Goal: Check status: Check status

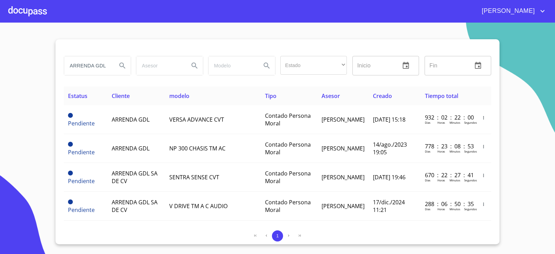
click at [111, 66] on div "ARRENDA GDL" at bounding box center [97, 65] width 67 height 19
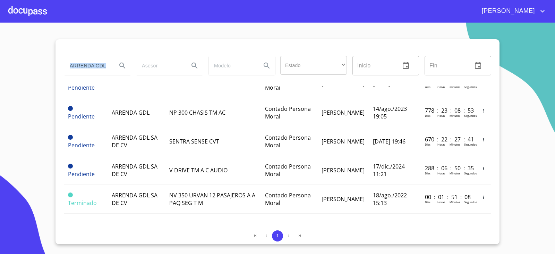
click at [111, 66] on div "ARRENDA GDL" at bounding box center [97, 65] width 67 height 19
type input "A"
drag, startPoint x: 93, startPoint y: 69, endPoint x: 7, endPoint y: 73, distance: 86.1
click at [8, 73] on section "FERGAR Estado ​ ​ Inicio ​ Fin ​ Estatus Cliente modelo Tipo Asesor Creado Tiem…" at bounding box center [277, 138] width 555 height 231
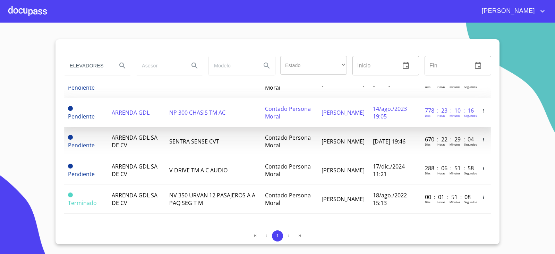
type input "ELEVADORES"
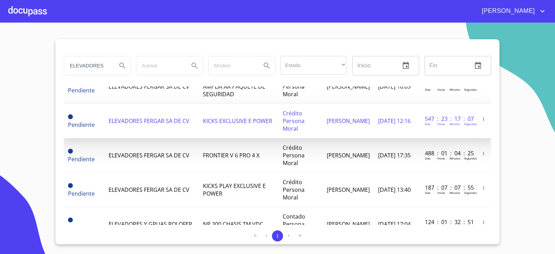
scroll to position [39, 0]
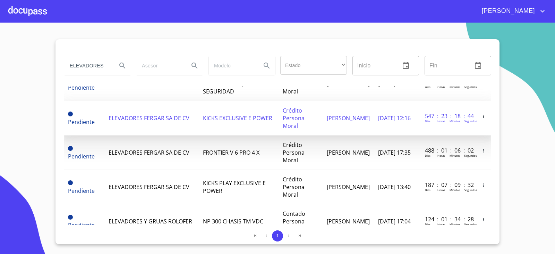
click at [6, 129] on section "ELEVADORES Estado ​ ​ Inicio ​ Fin ​ Estatus Cliente modelo Tipo Asesor Creado …" at bounding box center [277, 138] width 555 height 231
click at [0, 106] on section "ELEVADORES Estado ​ ​ Inicio ​ Fin ​ Estatus Cliente modelo Tipo Asesor Creado …" at bounding box center [277, 138] width 555 height 231
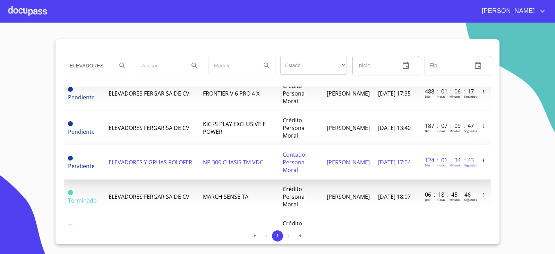
scroll to position [63, 0]
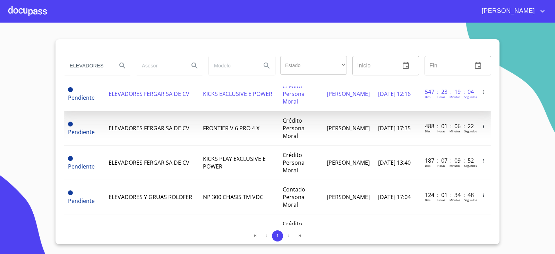
click at [271, 99] on td "KICKS EXCLUSIVE E POWER" at bounding box center [239, 94] width 80 height 34
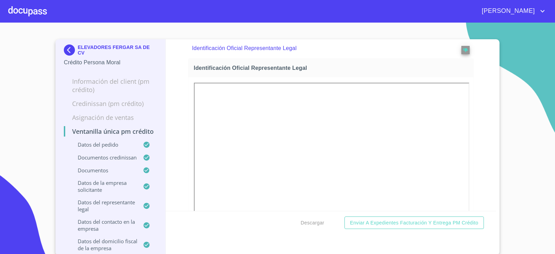
scroll to position [402, 0]
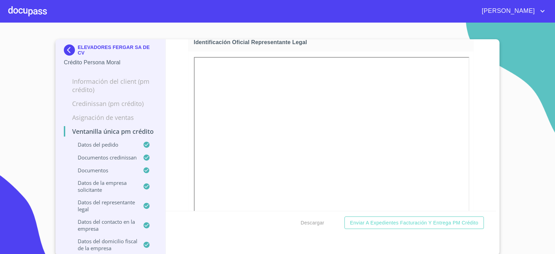
drag, startPoint x: 183, startPoint y: 158, endPoint x: 187, endPoint y: 167, distance: 9.6
drag, startPoint x: 187, startPoint y: 167, endPoint x: 341, endPoint y: 84, distance: 174.8
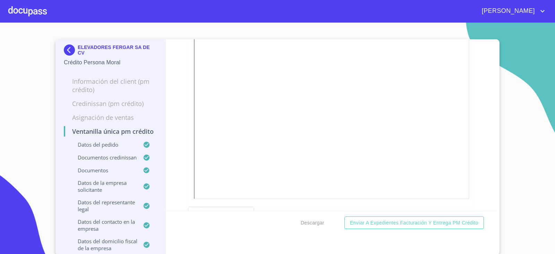
click at [484, 95] on div "Ventanilla única PM crédito Datos del pedido Marca   * Nissan ​ Año 2024 ​ Colo…" at bounding box center [331, 124] width 331 height 171
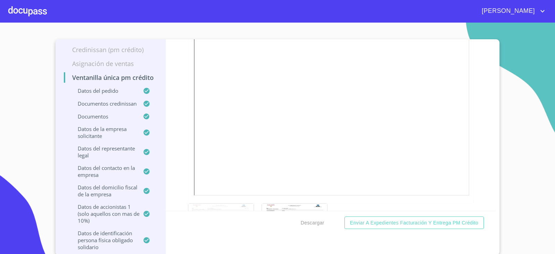
scroll to position [0, 0]
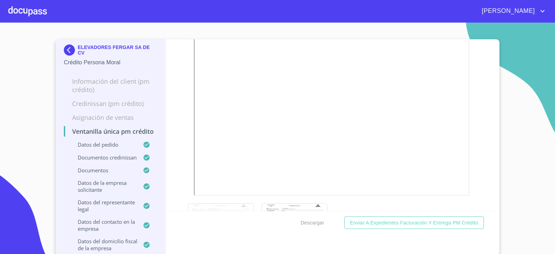
click at [66, 50] on img at bounding box center [71, 49] width 14 height 11
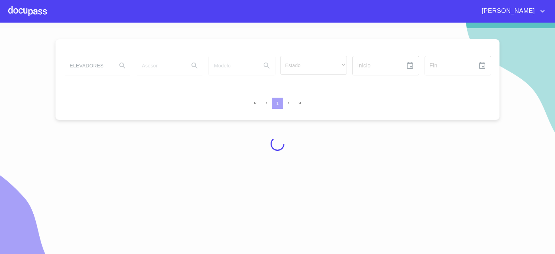
click at [123, 155] on div at bounding box center [277, 143] width 555 height 231
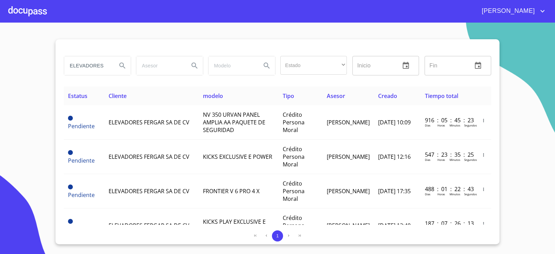
click at [101, 64] on input "ELEVADORES" at bounding box center [87, 65] width 47 height 19
drag, startPoint x: 101, startPoint y: 64, endPoint x: 118, endPoint y: 56, distance: 19.0
click at [106, 62] on input "ELEVADORES" at bounding box center [87, 65] width 47 height 19
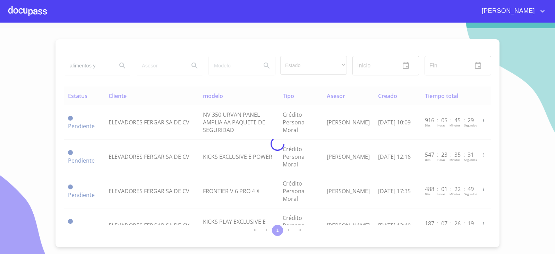
type input "alimentos y"
